Goal: Task Accomplishment & Management: Use online tool/utility

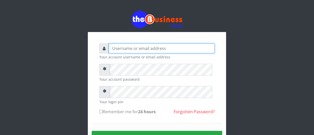
type input "biggsam20@gmail.com"
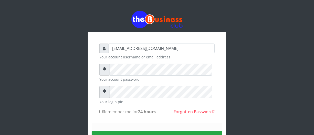
click at [221, 108] on div "biggsam20@gmail.com Your account username or email address Your account passwor…" at bounding box center [157, 103] width 138 height 142
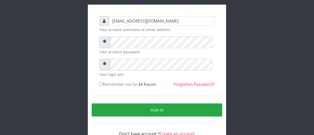
scroll to position [28, 0]
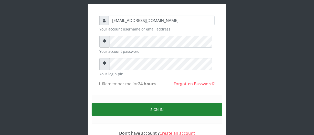
click at [184, 115] on button "Sign in" at bounding box center [157, 109] width 131 height 13
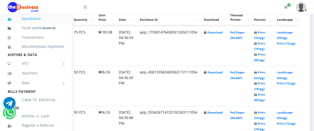
scroll to position [298, 56]
click at [265, 51] on link "Print (70/pg)" at bounding box center [259, 46] width 11 height 9
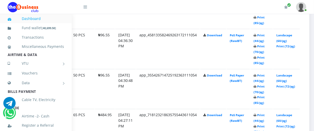
scroll to position [345, 56]
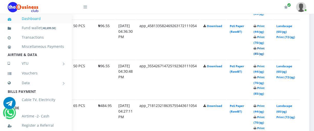
click at [265, 56] on link "Print (85/pg)" at bounding box center [259, 50] width 11 height 9
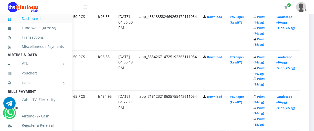
scroll to position [363, 56]
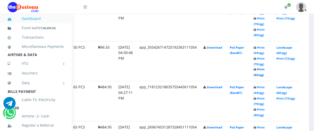
click at [265, 77] on link "Print (85/pg)" at bounding box center [259, 72] width 11 height 9
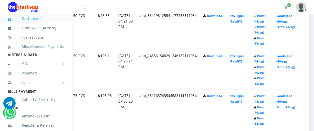
scroll to position [718, 56]
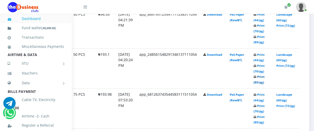
click at [265, 84] on link "Print (85/pg)" at bounding box center [259, 79] width 11 height 9
click at [265, 44] on link "Print (85/pg)" at bounding box center [259, 39] width 11 height 9
click at [265, 73] on link "Print (70/pg)" at bounding box center [259, 68] width 11 height 9
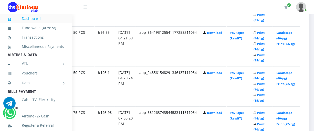
scroll to position [699, 56]
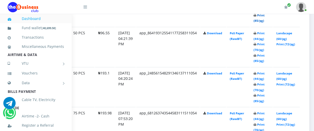
click at [265, 23] on link "Print (85/pg)" at bounding box center [259, 17] width 11 height 9
click at [295, 6] on link "Print (72/pg)" at bounding box center [286, 4] width 19 height 4
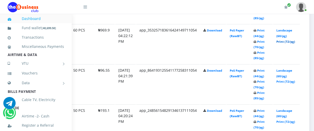
scroll to position [652, 56]
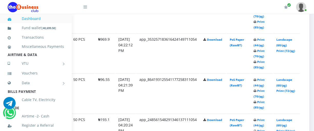
click at [295, 13] on link "Print (72/pg)" at bounding box center [286, 11] width 19 height 4
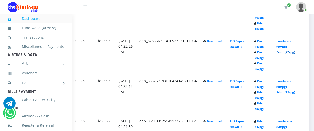
scroll to position [606, 56]
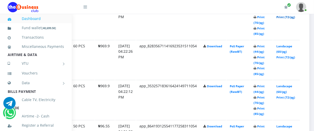
click at [295, 19] on link "Print (72/pg)" at bounding box center [286, 17] width 19 height 4
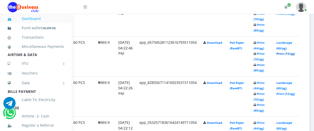
scroll to position [568, 56]
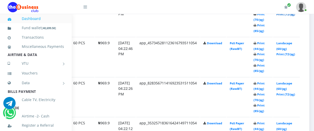
click at [295, 16] on link "Print (72/pg)" at bounding box center [286, 14] width 19 height 4
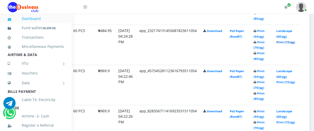
scroll to position [531, 56]
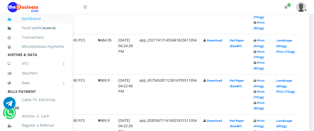
click at [295, 13] on link "Print (72/pg)" at bounding box center [286, 11] width 19 height 4
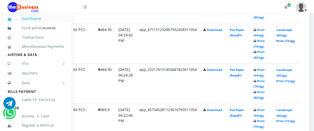
scroll to position [494, 56]
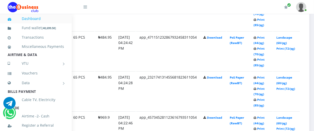
click at [295, 10] on link "Print (72/pg)" at bounding box center [286, 8] width 19 height 4
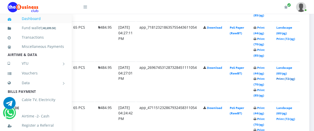
scroll to position [419, 56]
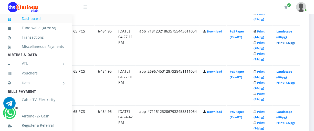
click at [295, 45] on link "Print (72/pg)" at bounding box center [286, 43] width 19 height 4
